Goal: Information Seeking & Learning: Learn about a topic

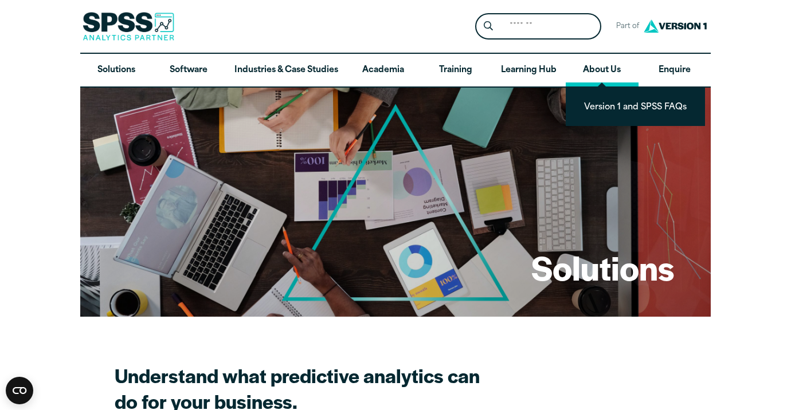
click at [626, 72] on link "About Us" at bounding box center [602, 70] width 72 height 33
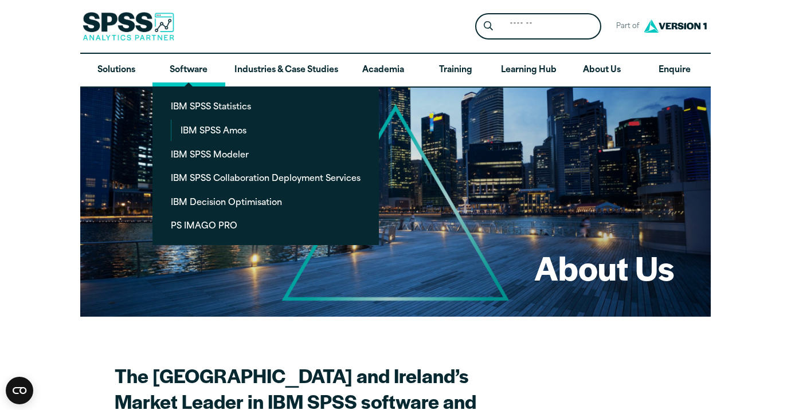
click at [197, 69] on link "Software" at bounding box center [188, 70] width 72 height 33
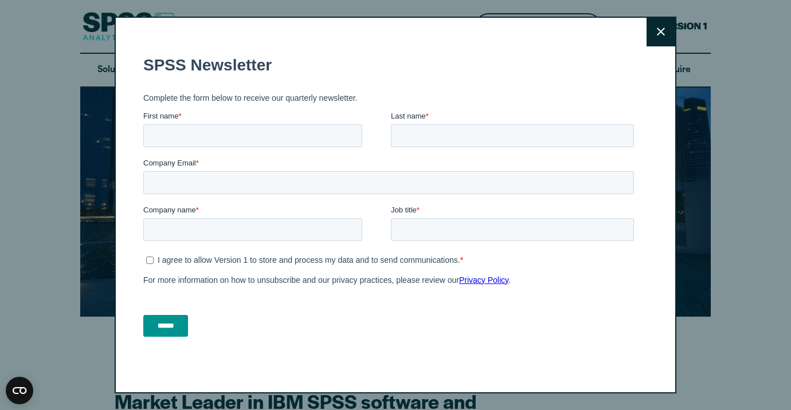
click at [669, 34] on button "Close" at bounding box center [660, 32] width 29 height 29
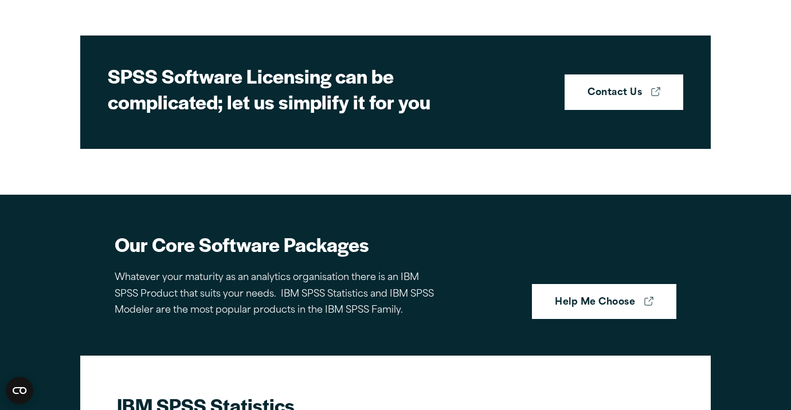
scroll to position [399, 0]
